Goal: Transaction & Acquisition: Purchase product/service

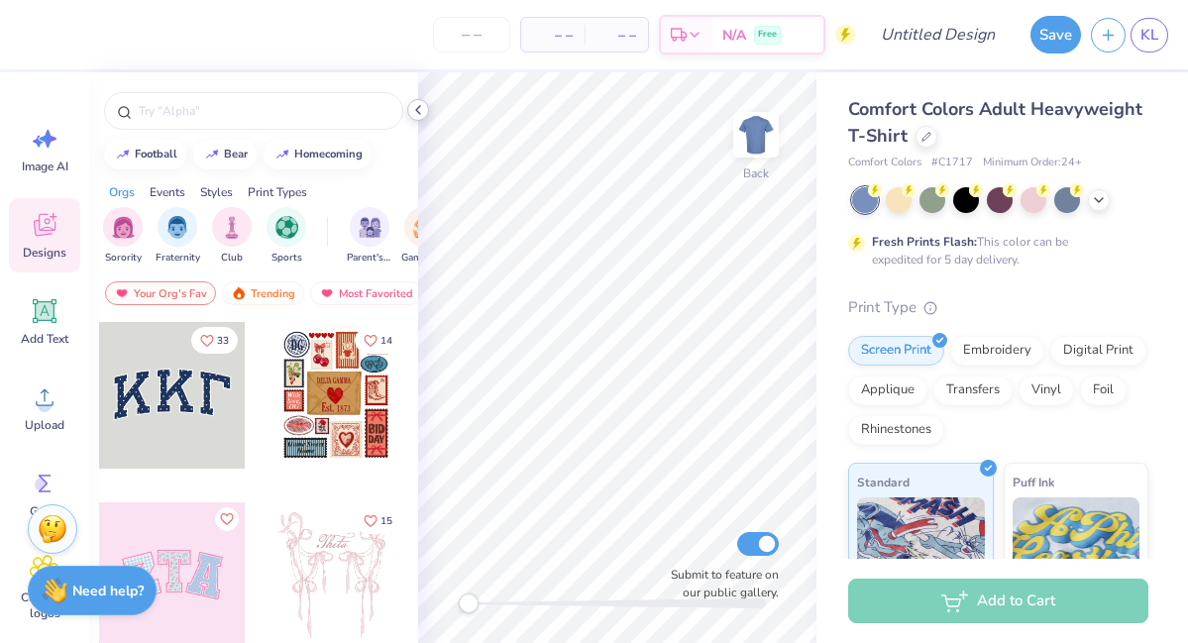
click at [419, 112] on polyline at bounding box center [418, 110] width 4 height 8
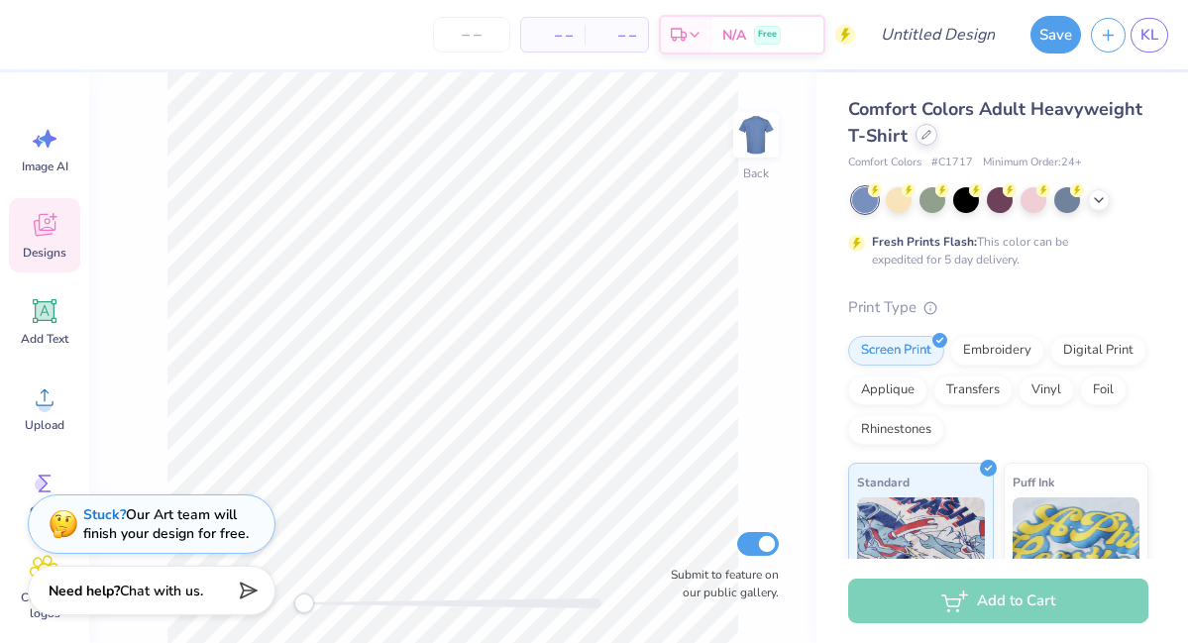
click at [928, 140] on div at bounding box center [926, 135] width 22 height 22
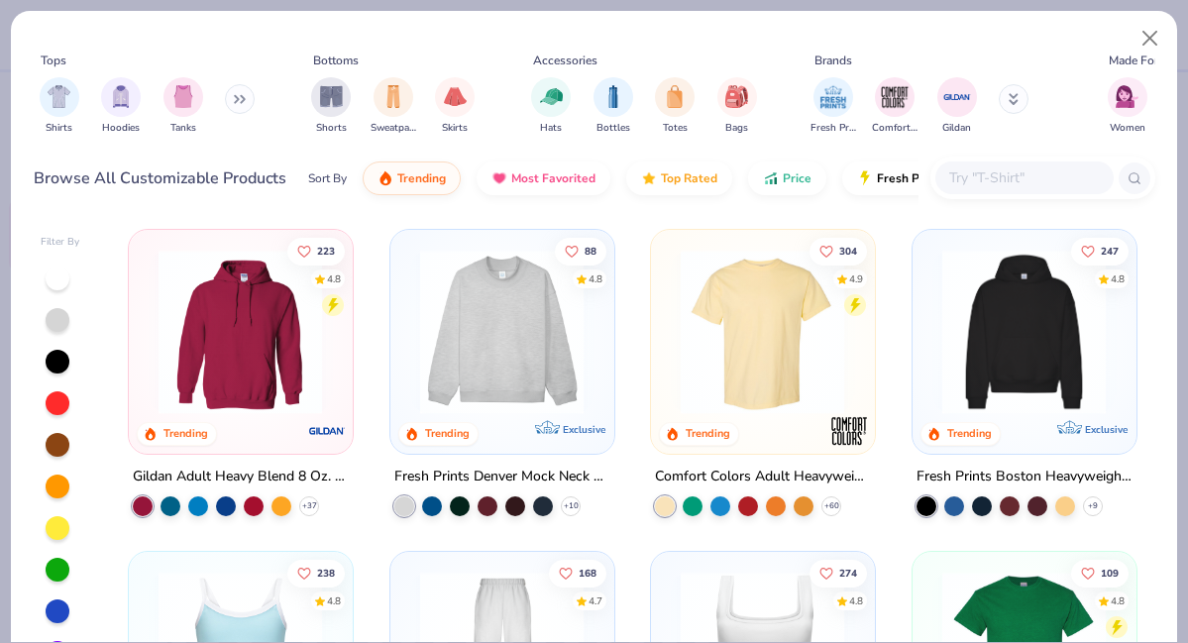
click at [983, 182] on input "text" at bounding box center [1023, 177] width 153 height 23
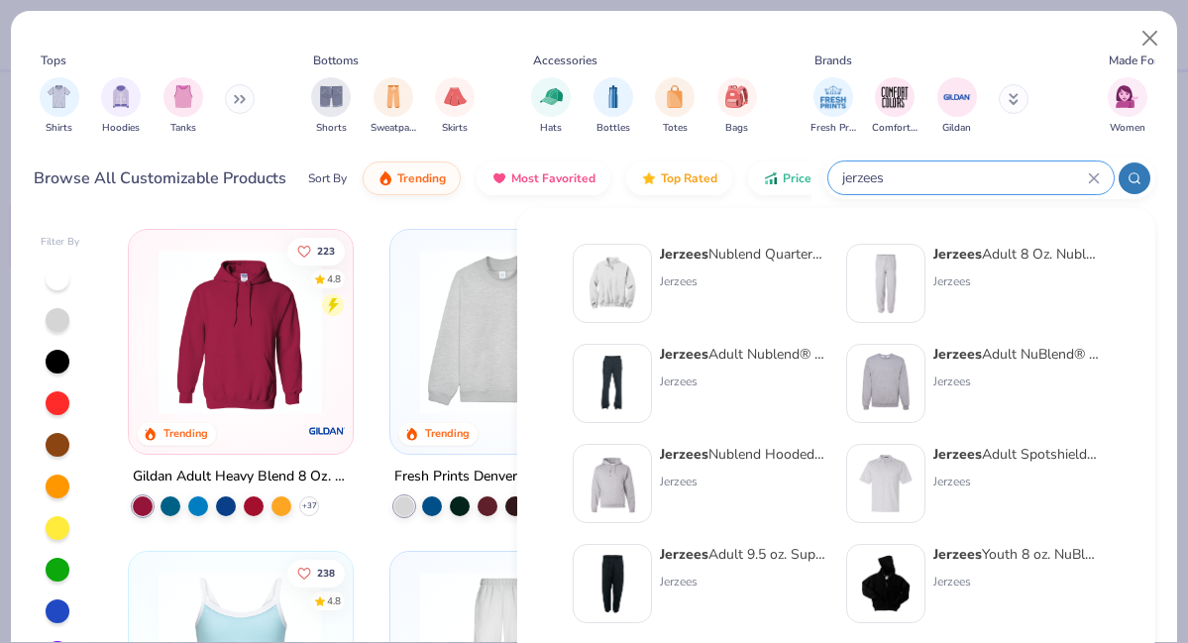
type input "jerzees"
click at [971, 356] on strong "Jerzees" at bounding box center [957, 354] width 49 height 19
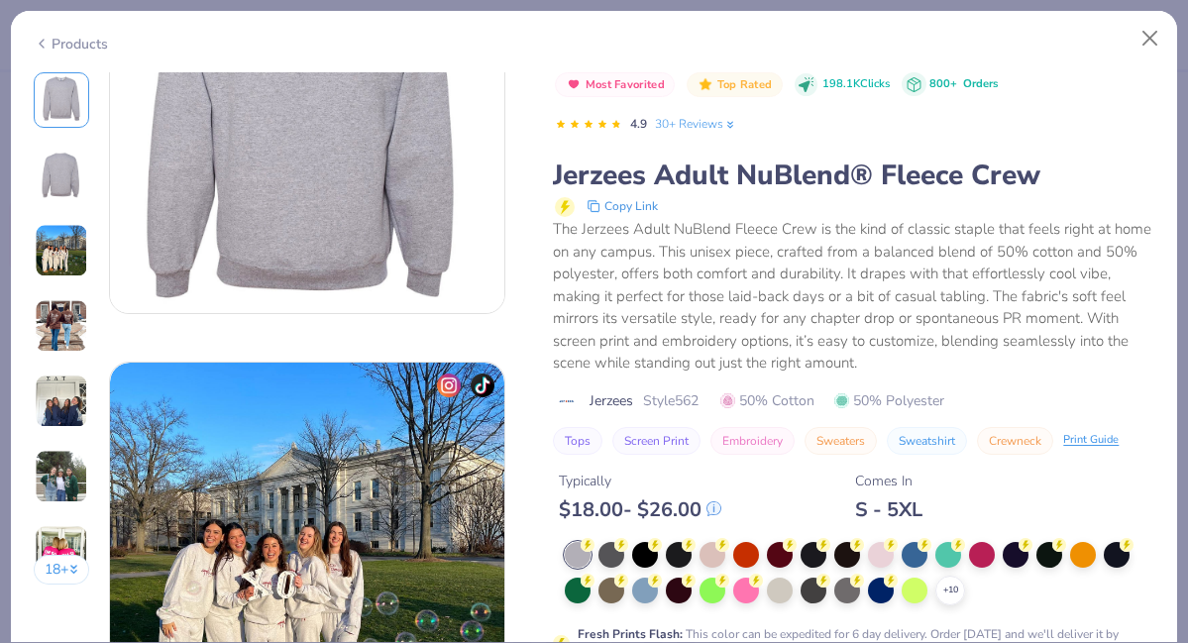
scroll to position [784, 0]
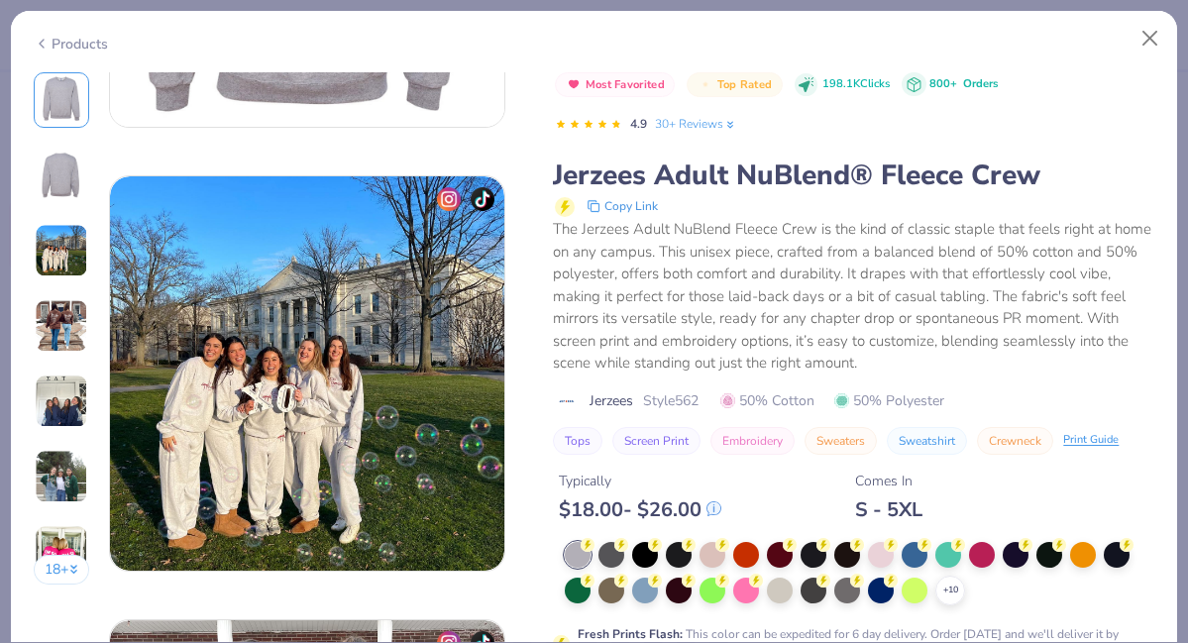
click at [743, 525] on div "Most Favorited Top Rated 198.1K Clicks 800+ Orders 4.9 30+ Reviews Jerzees Adul…" at bounding box center [853, 379] width 601 height 615
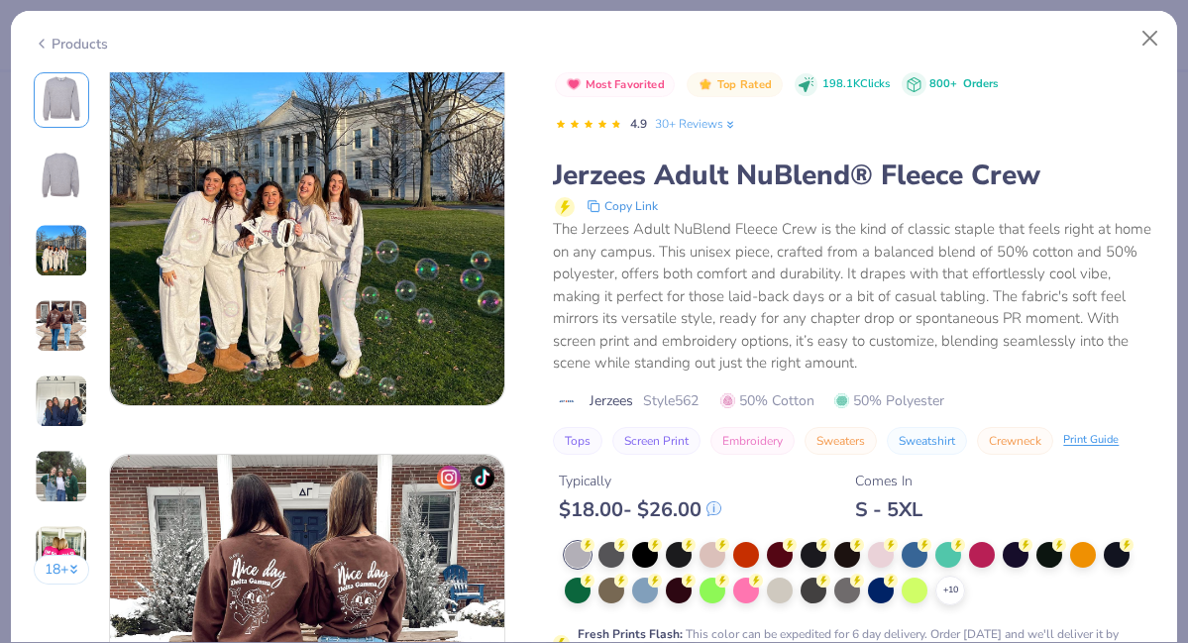
click at [1016, 368] on div "The Jerzees Adult NuBlend Fleece Crew is the kind of classic staple that feels …" at bounding box center [853, 296] width 601 height 156
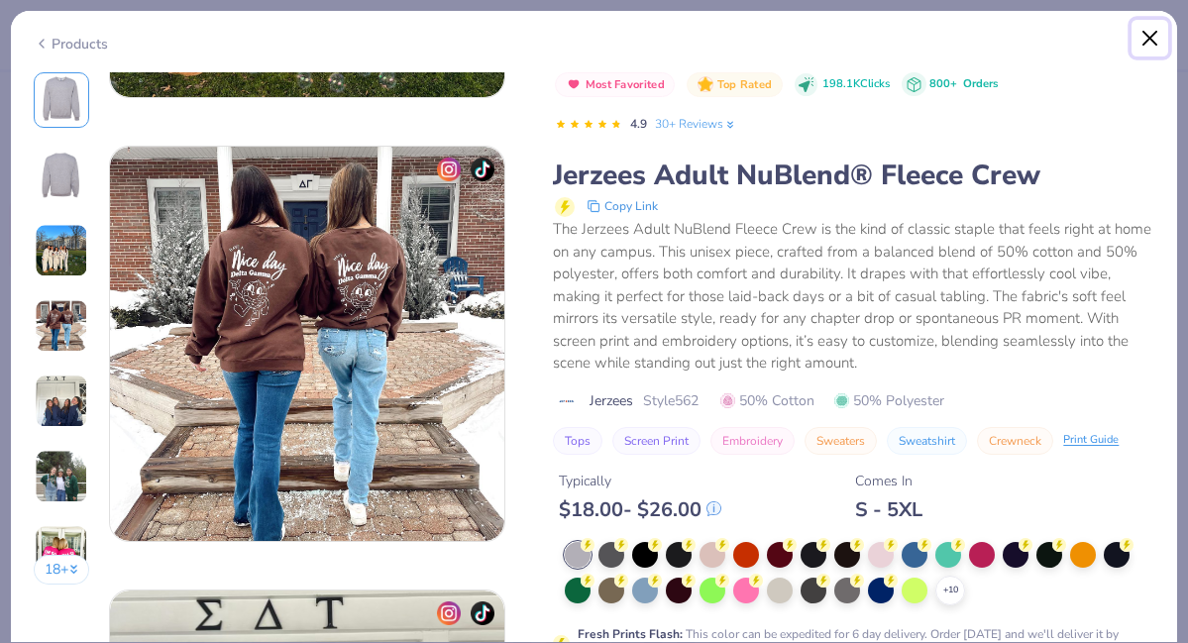
click at [1153, 33] on button "Close" at bounding box center [1150, 39] width 38 height 38
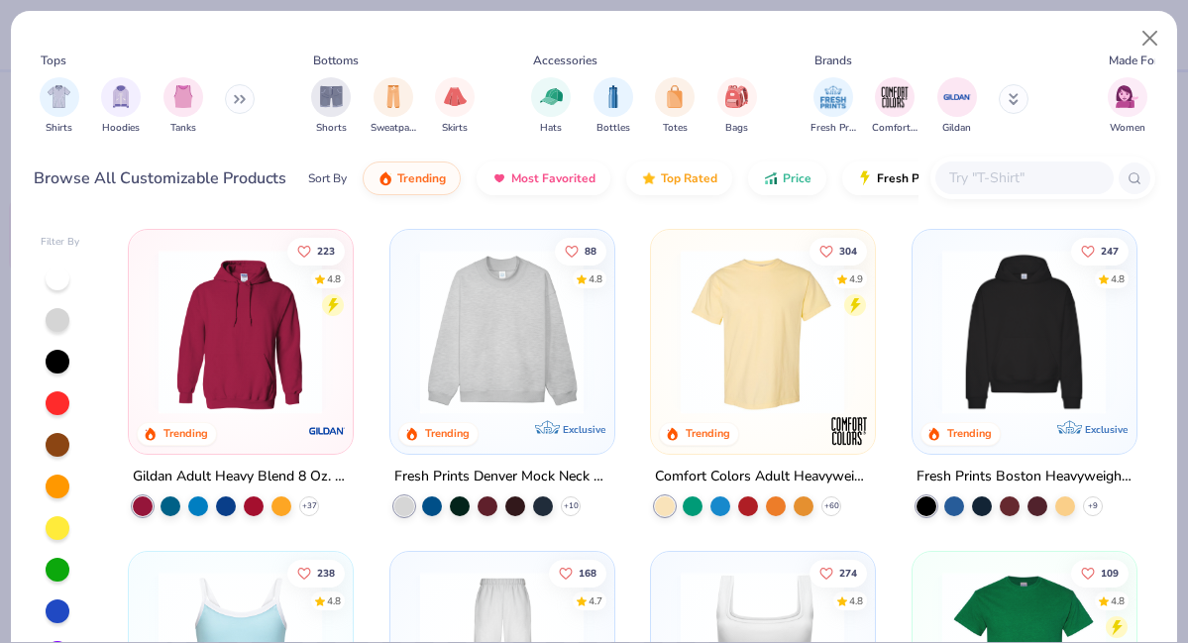
scroll to position [139, 0]
